Goal: Information Seeking & Learning: Compare options

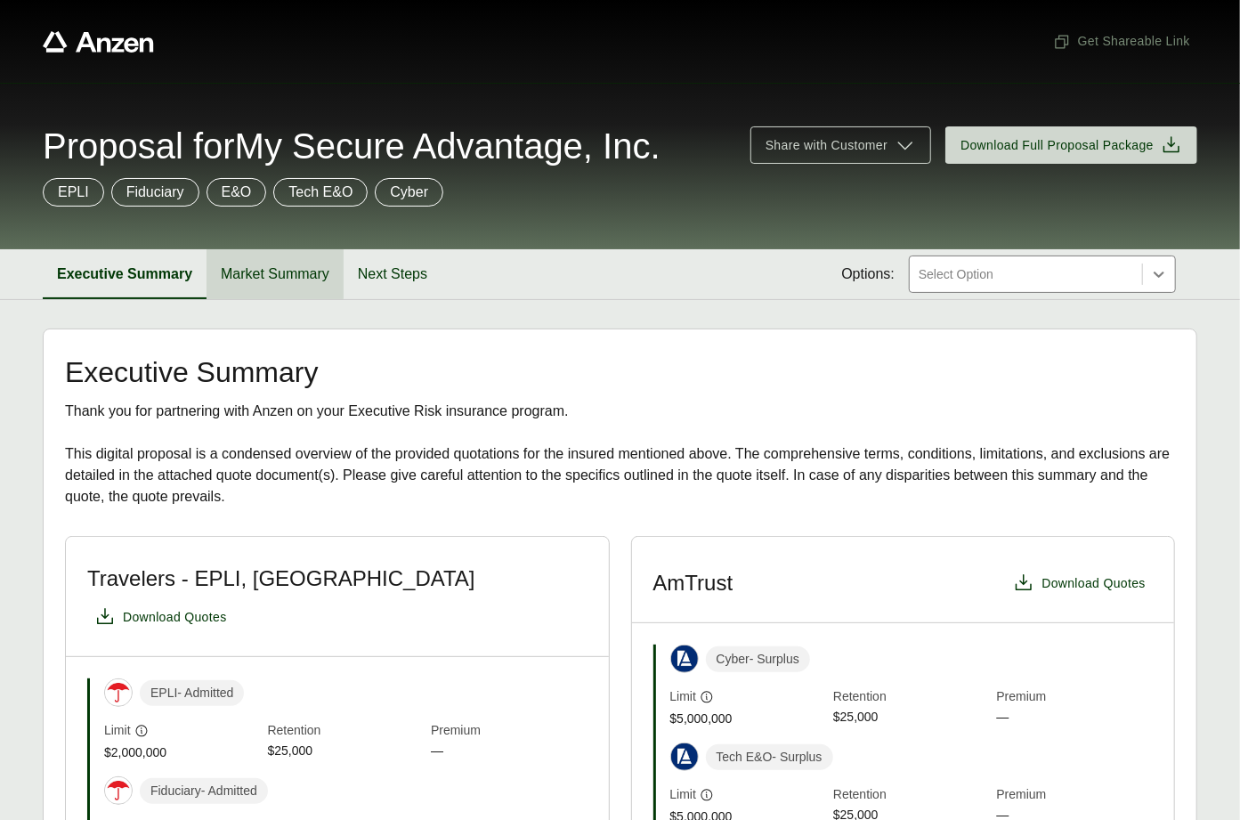
click at [242, 270] on button "Market Summary" at bounding box center [275, 274] width 137 height 50
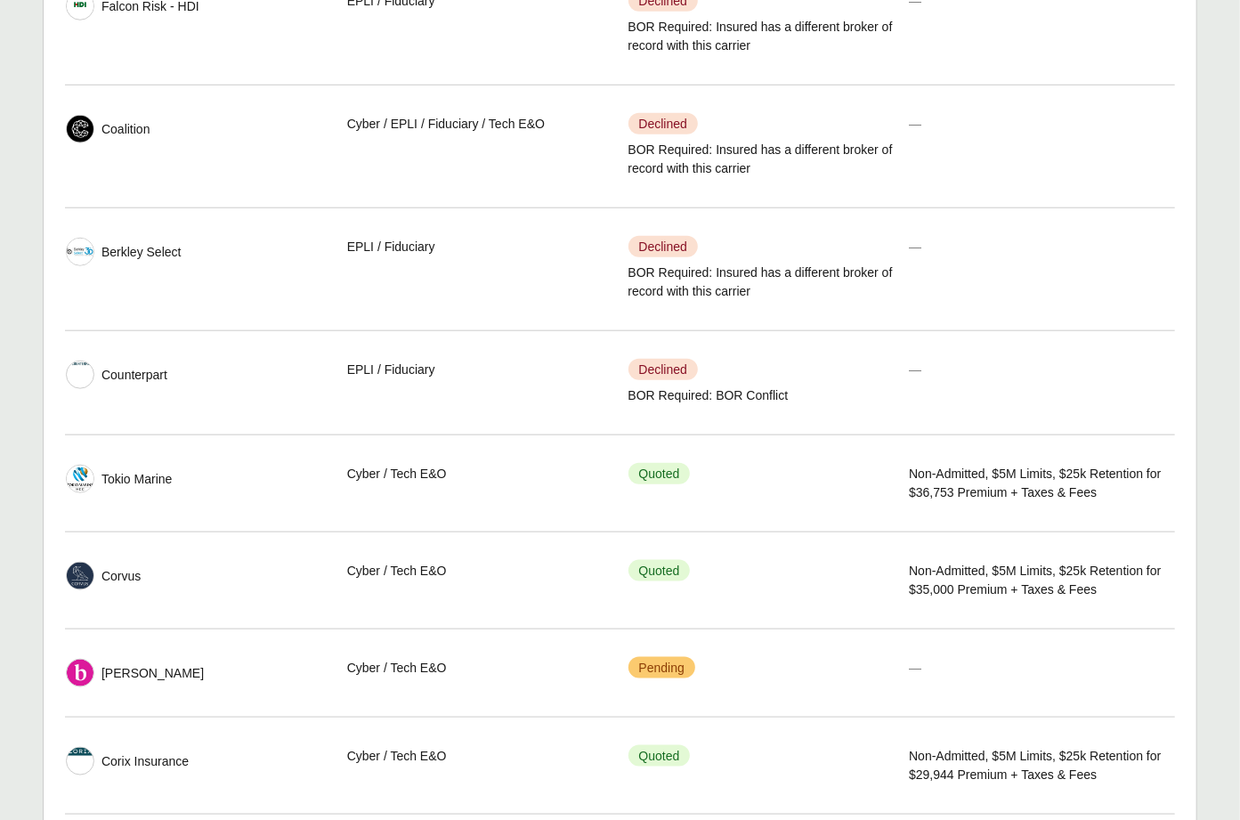
scroll to position [1186, 0]
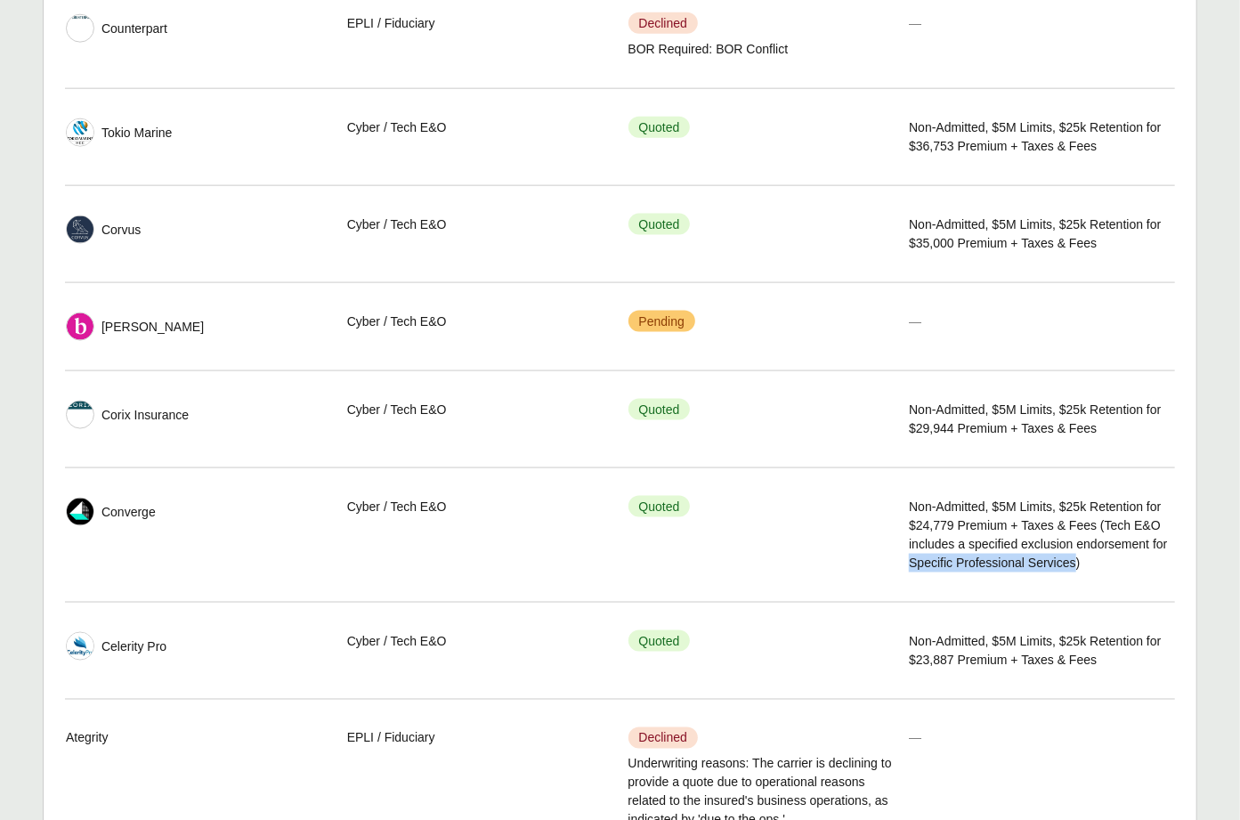
drag, startPoint x: 1068, startPoint y: 564, endPoint x: 1035, endPoint y: 587, distance: 41.0
click at [1035, 573] on span "Non-Admitted, $5M Limits, $25k Retention for $24,779 Premium + Taxes & Fees (Te…" at bounding box center [1041, 535] width 265 height 75
copy span "Specific Professional Services"
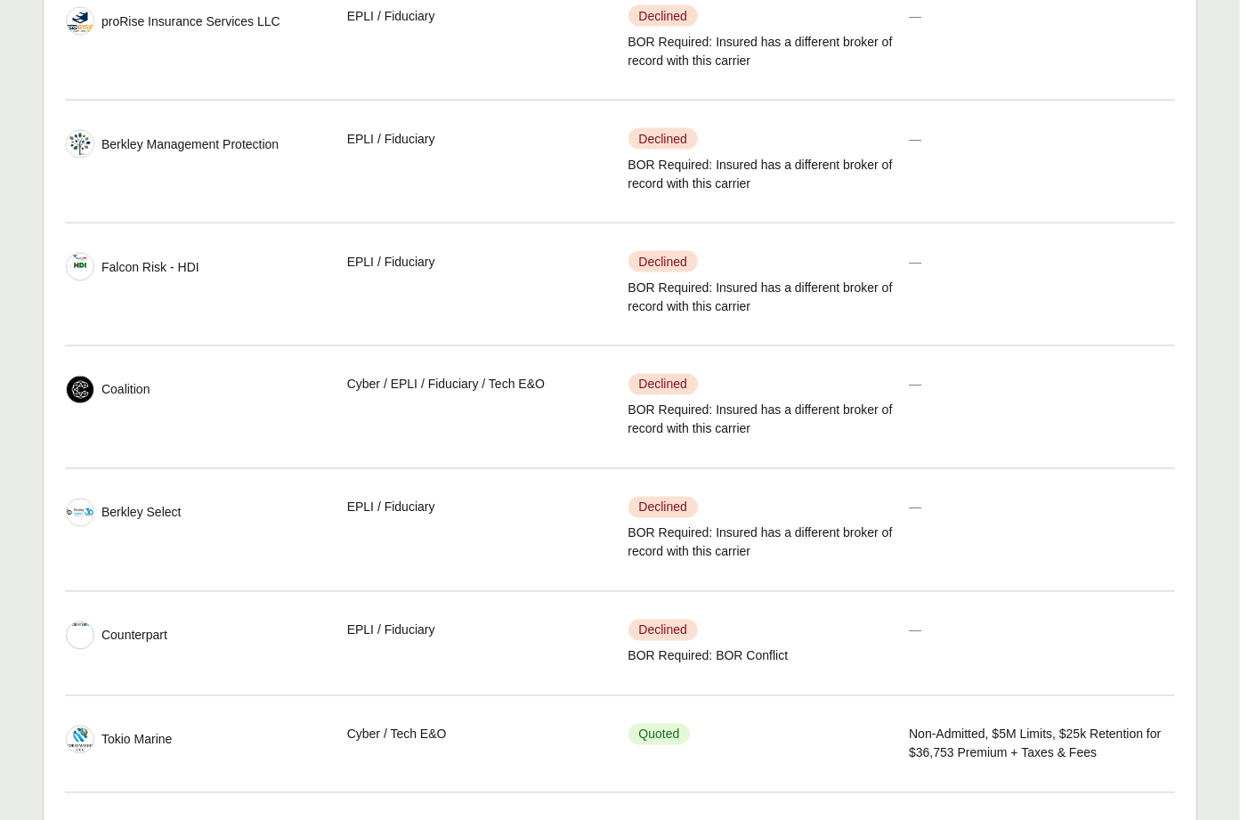
scroll to position [1637, 0]
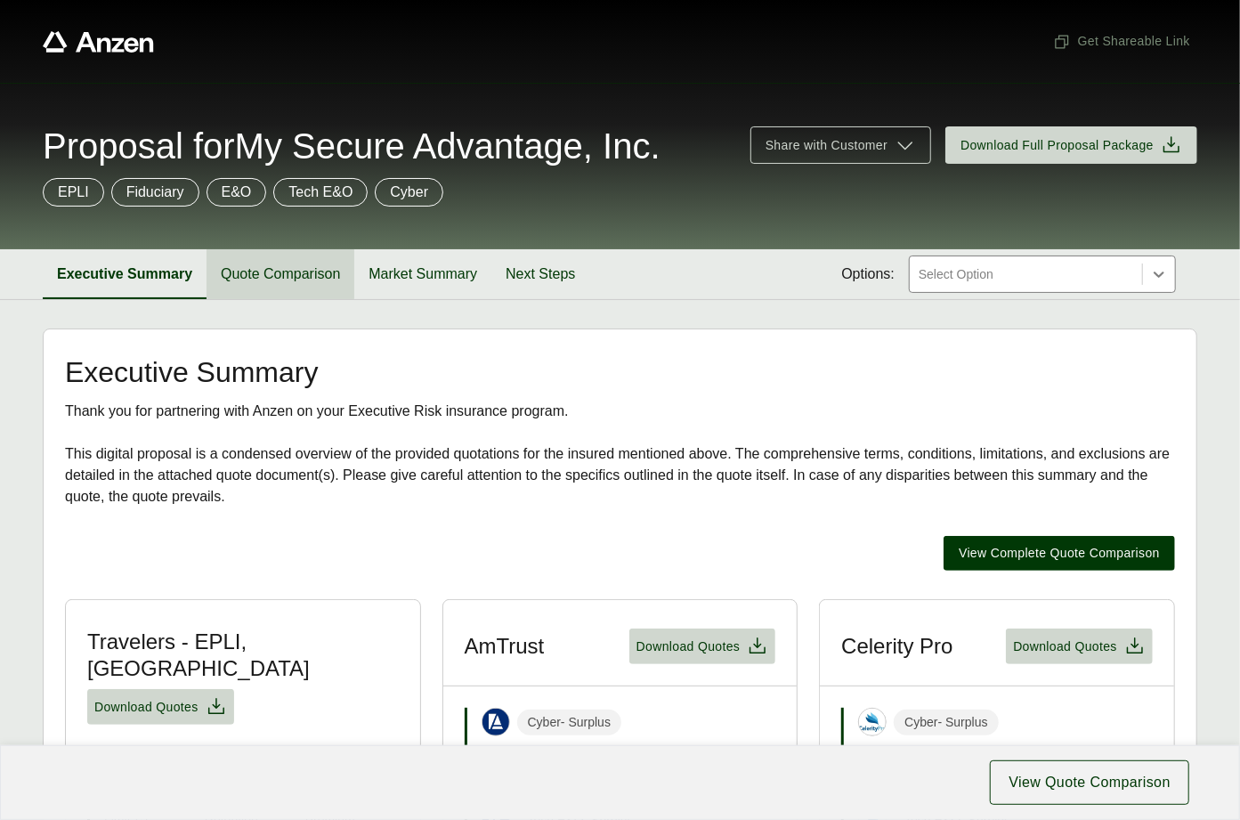
click at [315, 290] on button "Quote Comparison" at bounding box center [281, 274] width 148 height 50
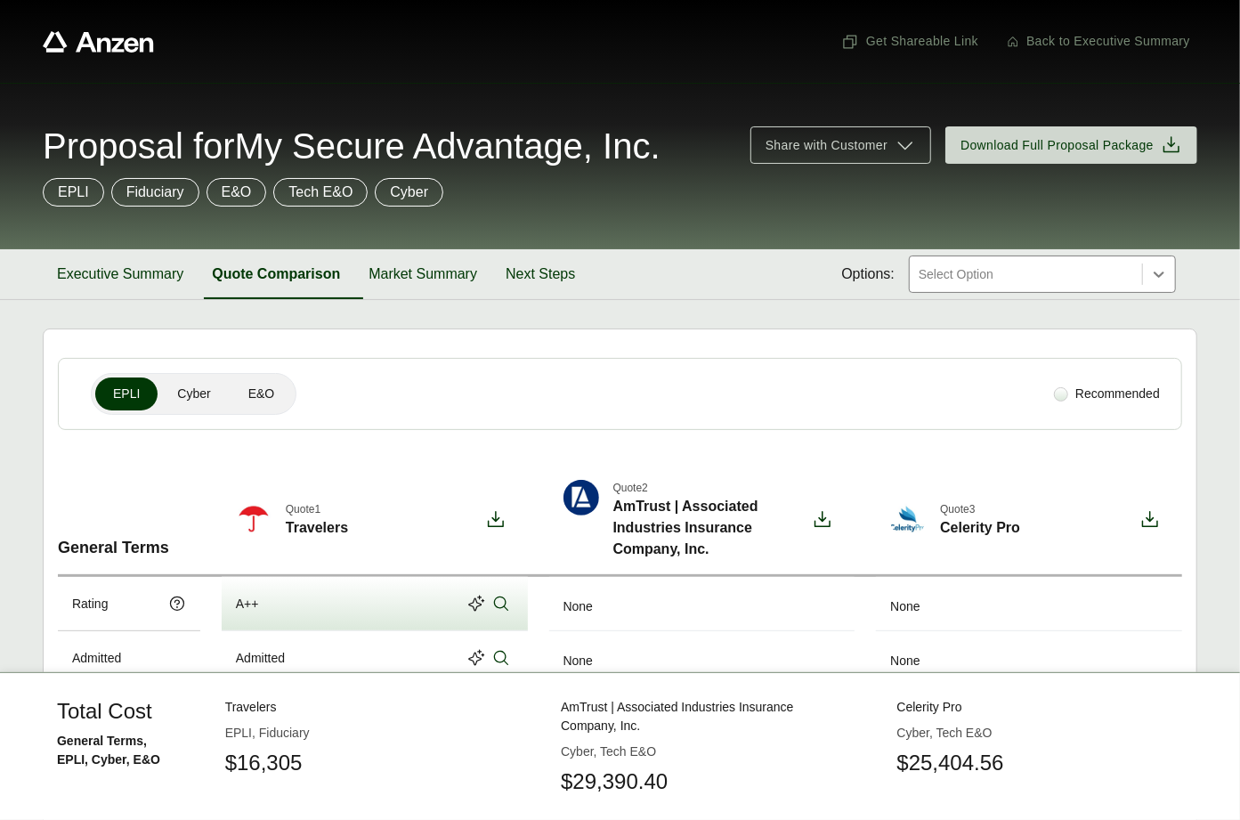
scroll to position [182, 0]
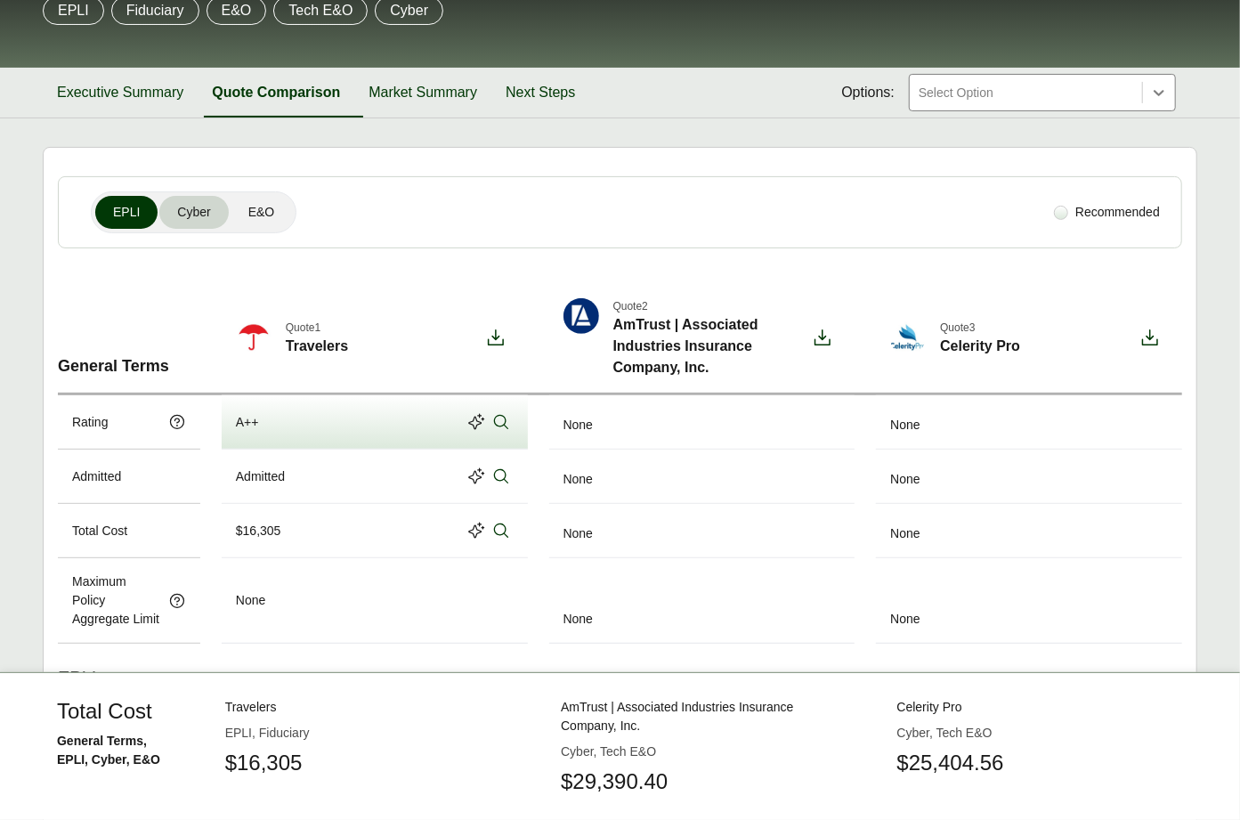
click at [211, 224] on button "Cyber" at bounding box center [193, 212] width 69 height 33
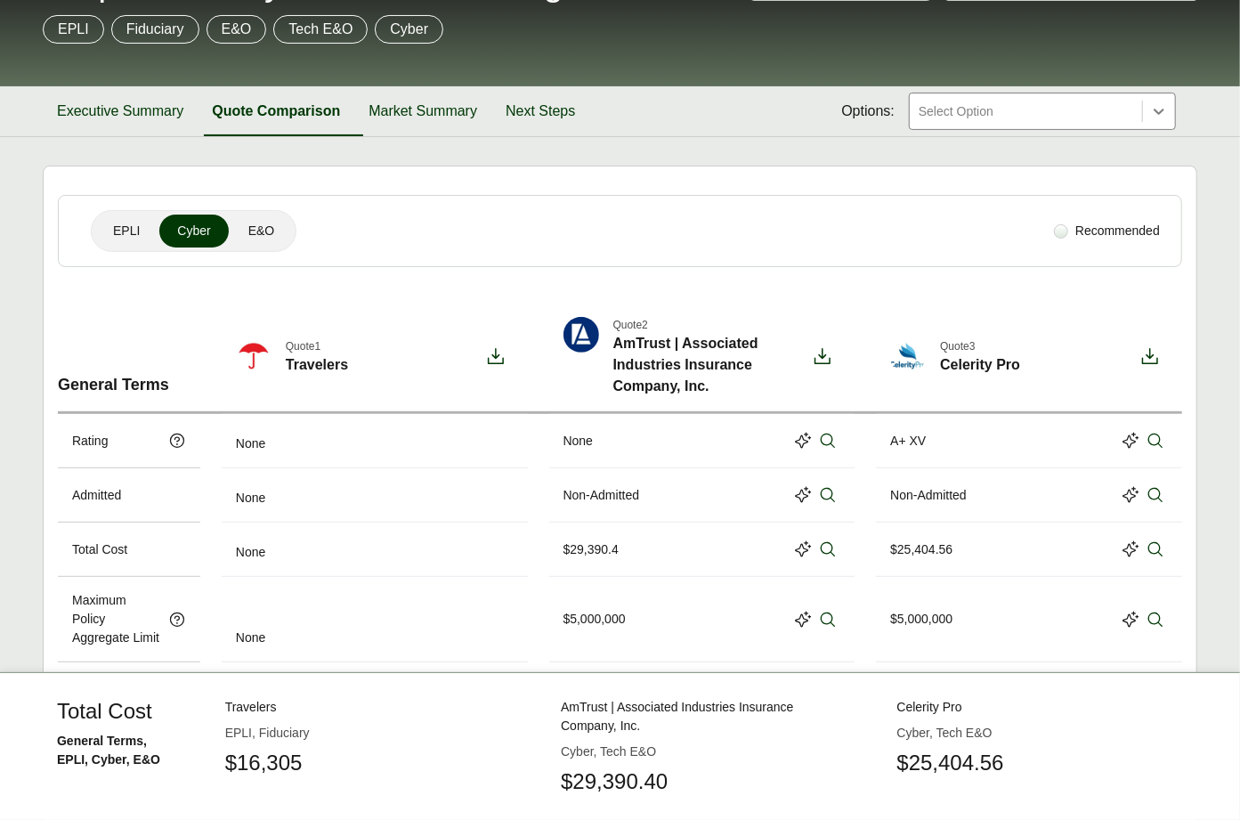
scroll to position [0, 0]
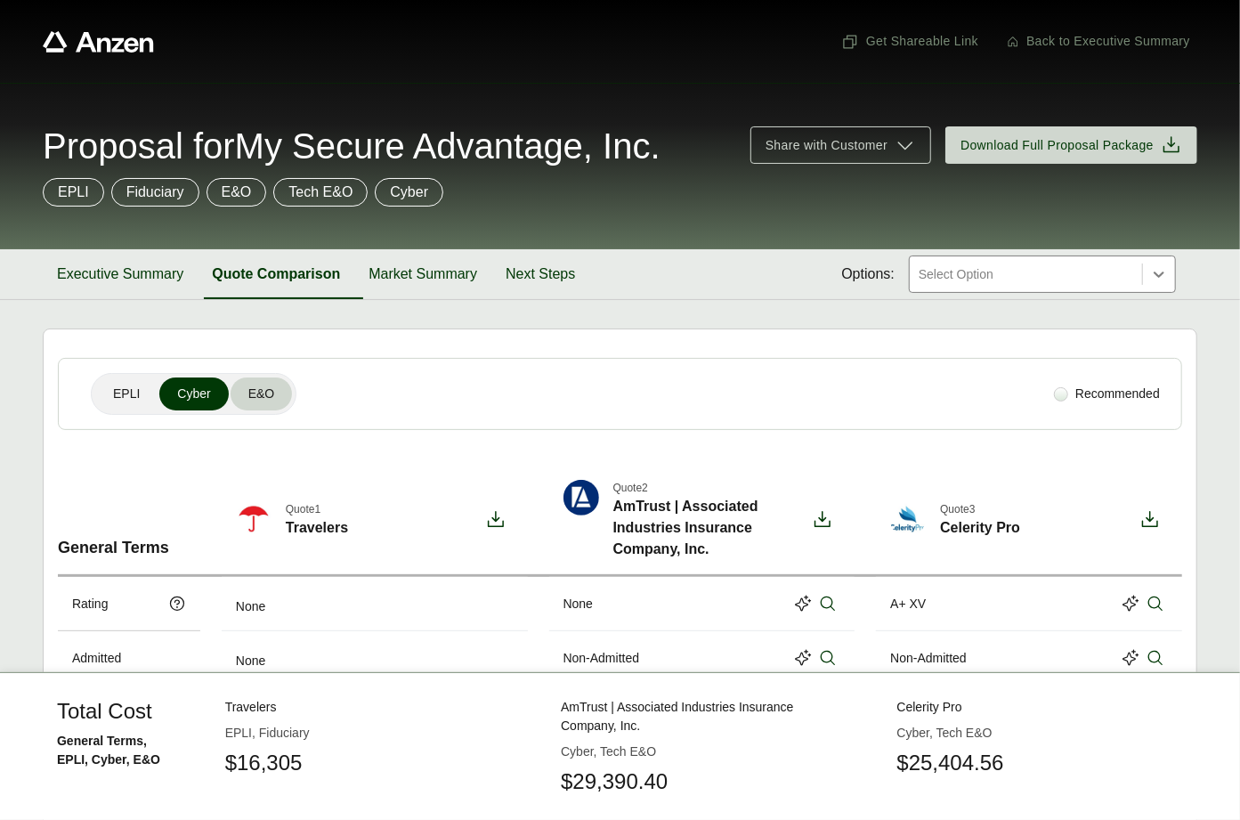
click at [261, 388] on span "E&O" at bounding box center [261, 394] width 27 height 19
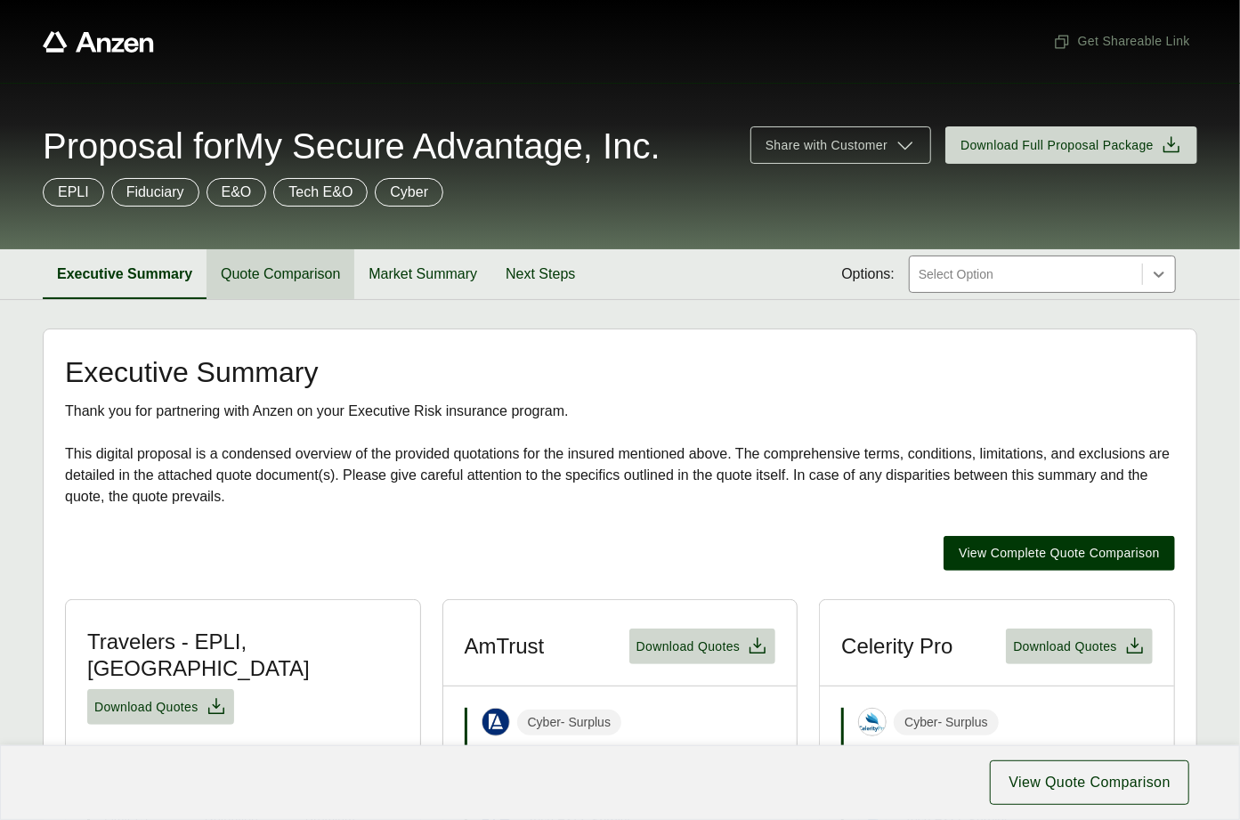
click at [282, 278] on button "Quote Comparison" at bounding box center [281, 274] width 148 height 50
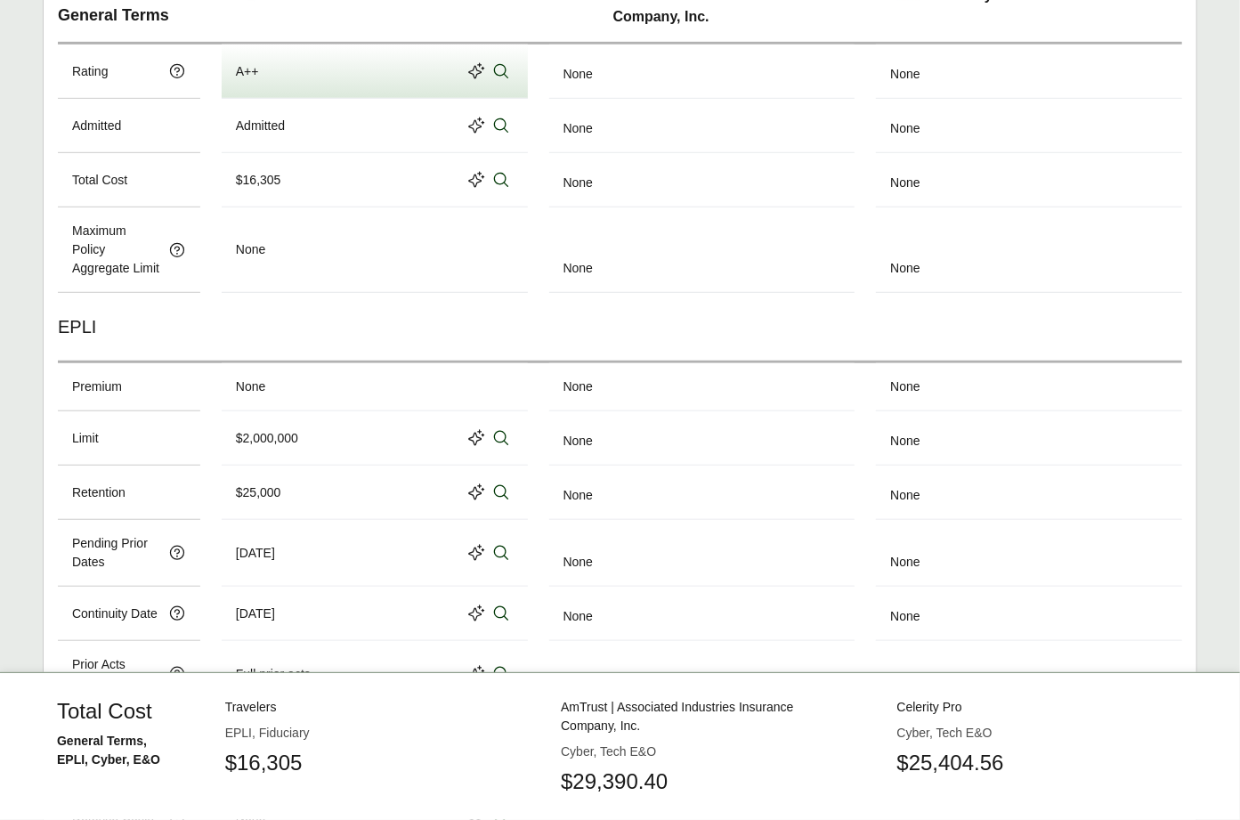
scroll to position [12, 0]
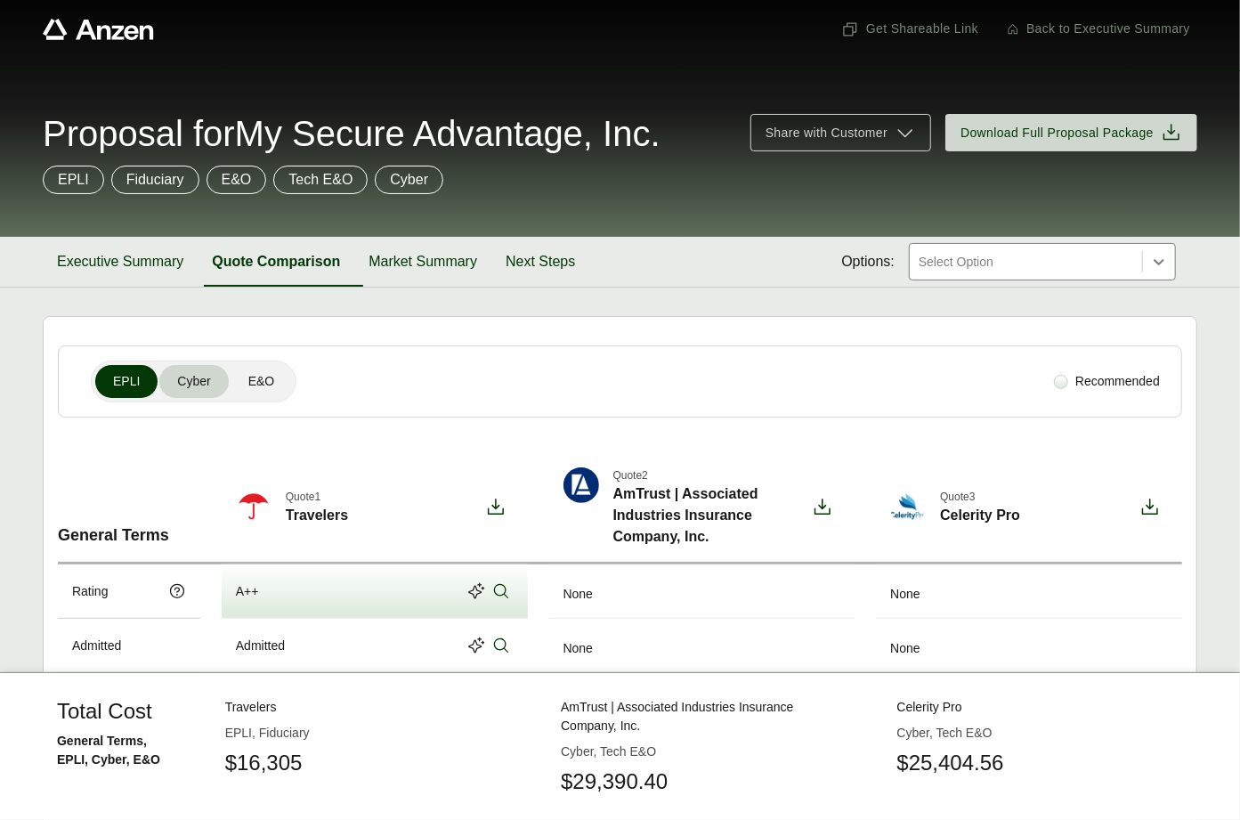
click at [217, 375] on button "Cyber" at bounding box center [193, 381] width 69 height 33
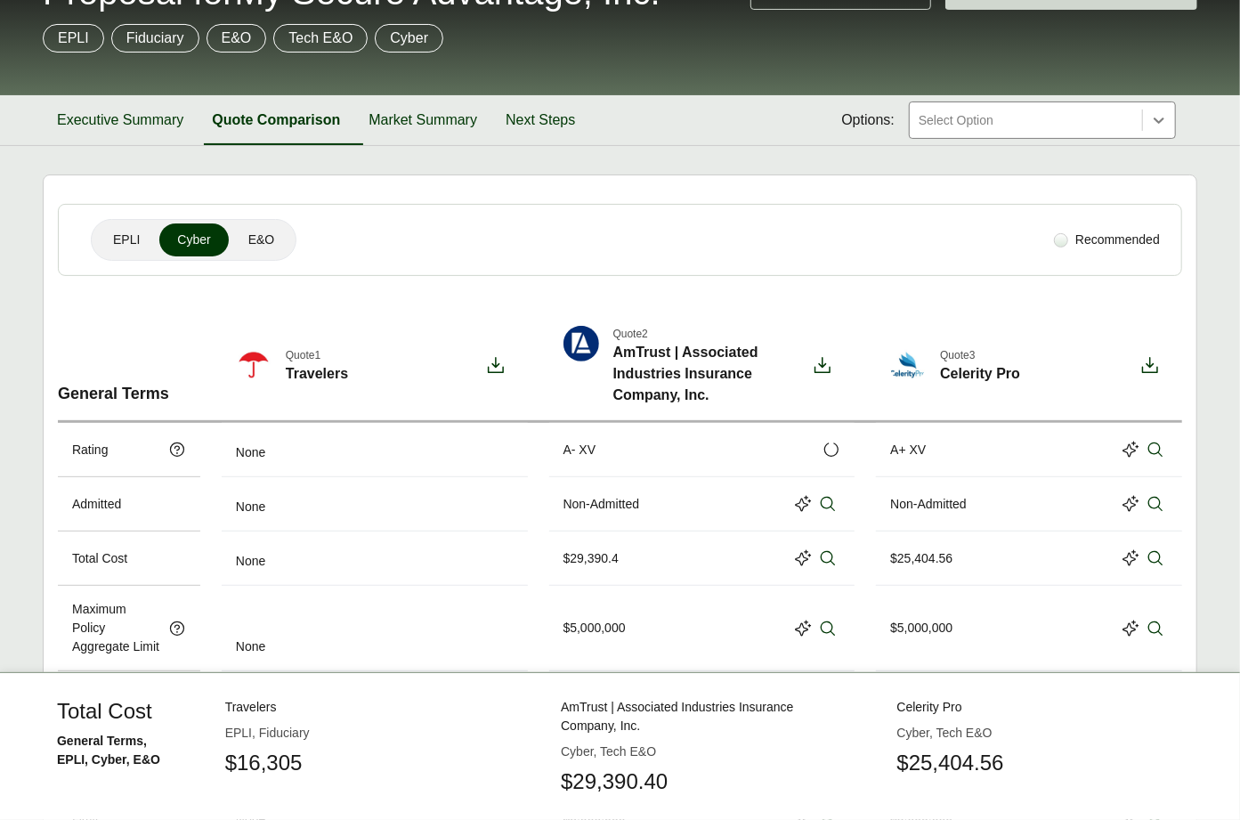
scroll to position [52, 0]
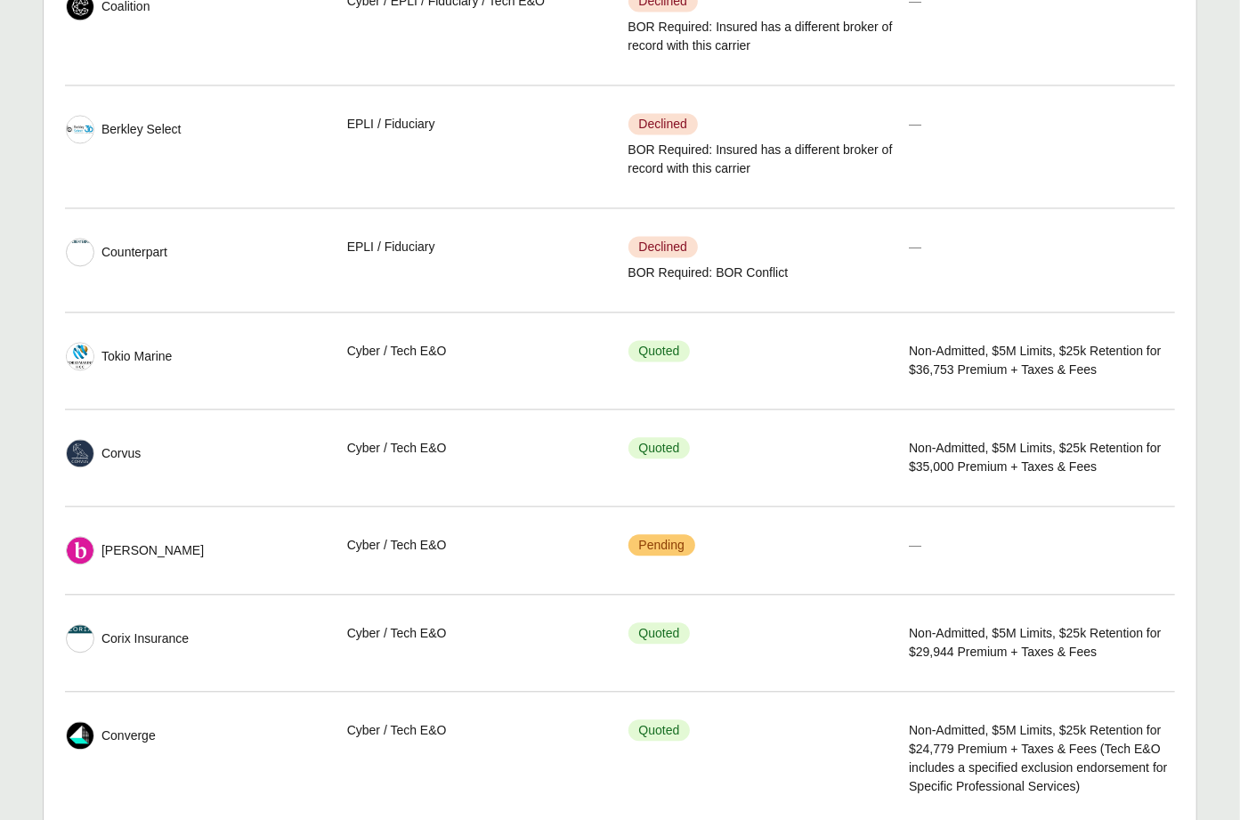
scroll to position [2218, 0]
